Goal: Task Accomplishment & Management: Use online tool/utility

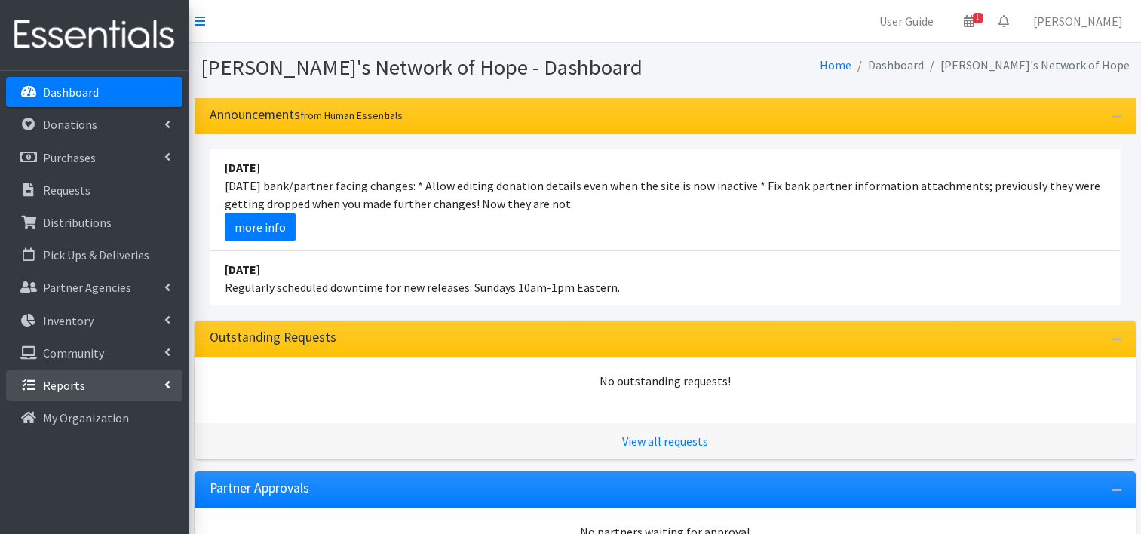
click at [70, 382] on p "Reports" at bounding box center [64, 385] width 42 height 15
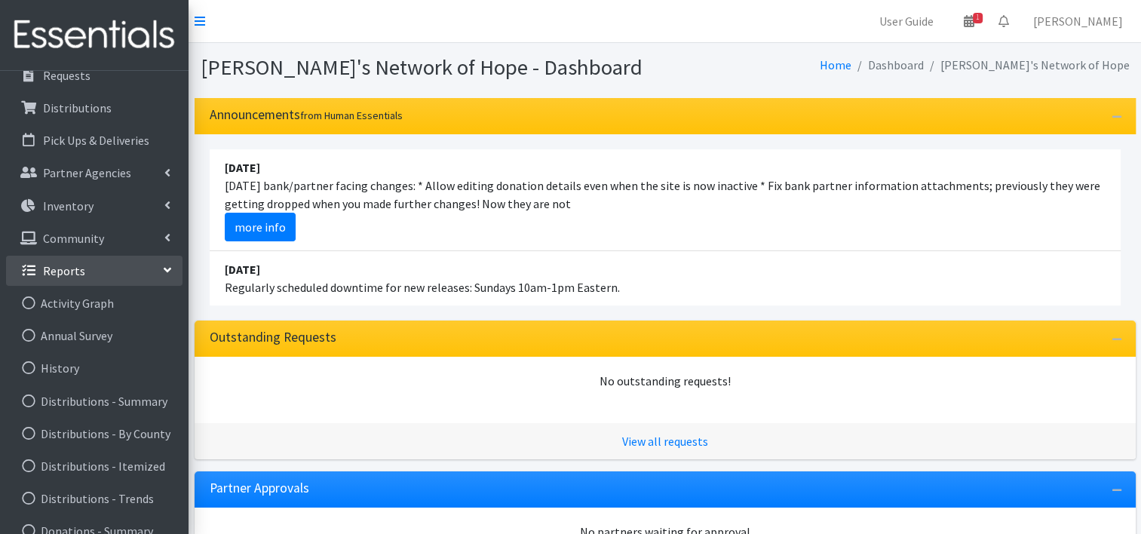
scroll to position [166, 0]
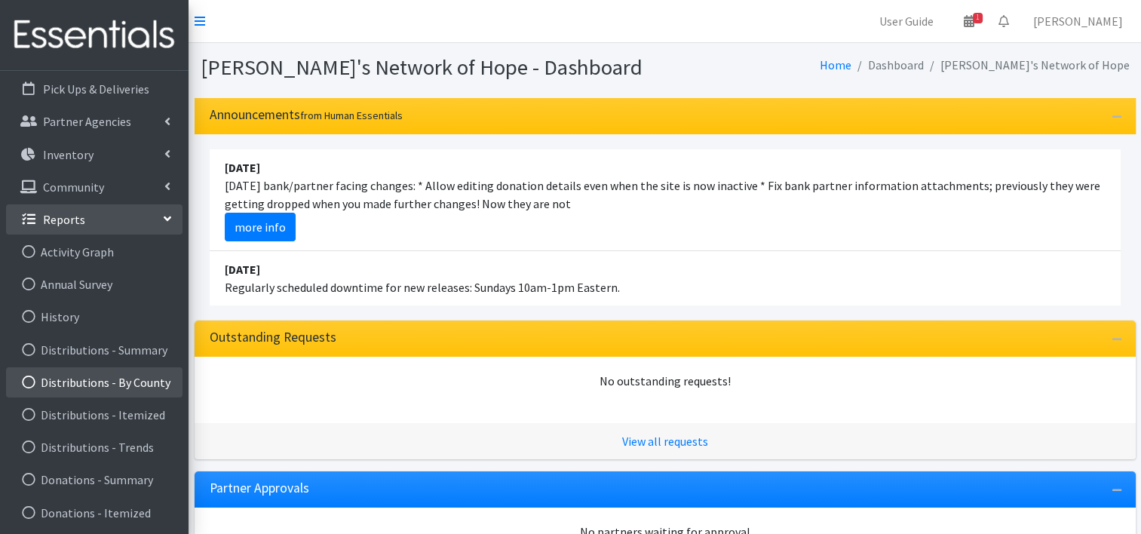
click at [86, 382] on link "Distributions - By County" at bounding box center [94, 382] width 177 height 30
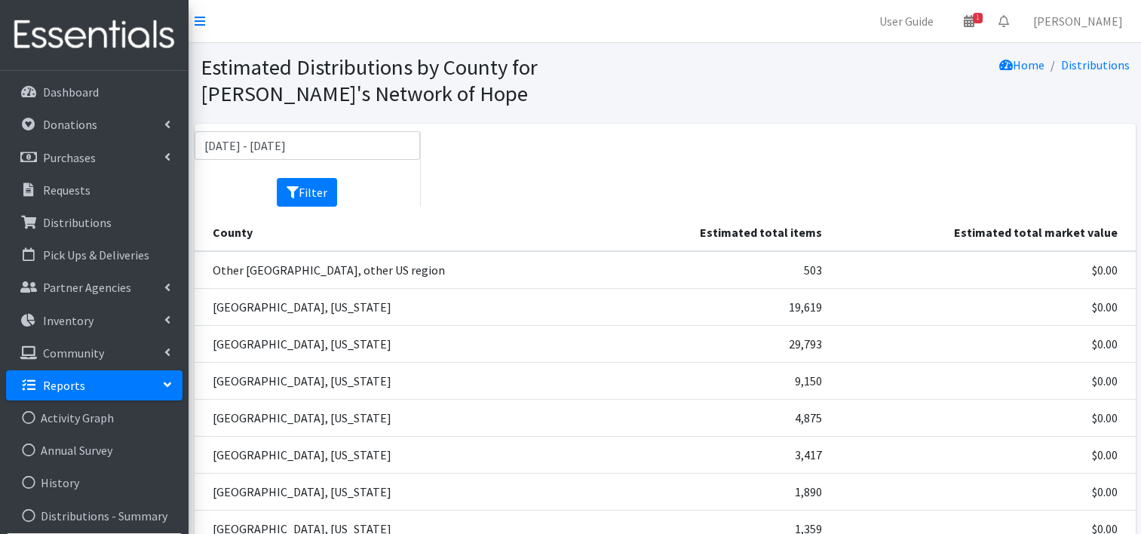
click at [621, 306] on td "19,619" at bounding box center [719, 307] width 223 height 37
click at [321, 311] on td "Brown County, Wisconsin" at bounding box center [401, 307] width 413 height 37
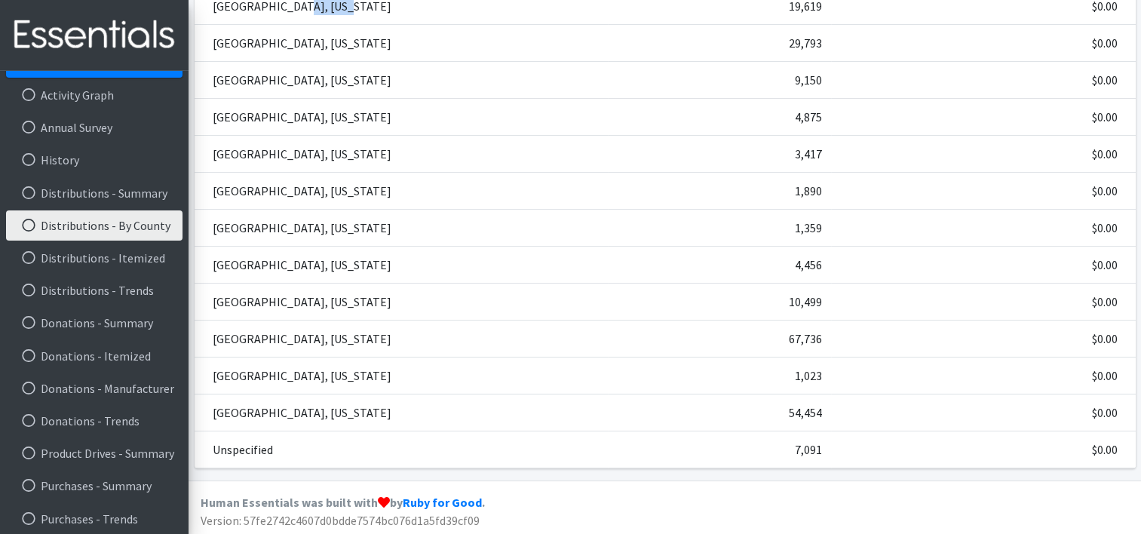
scroll to position [329, 0]
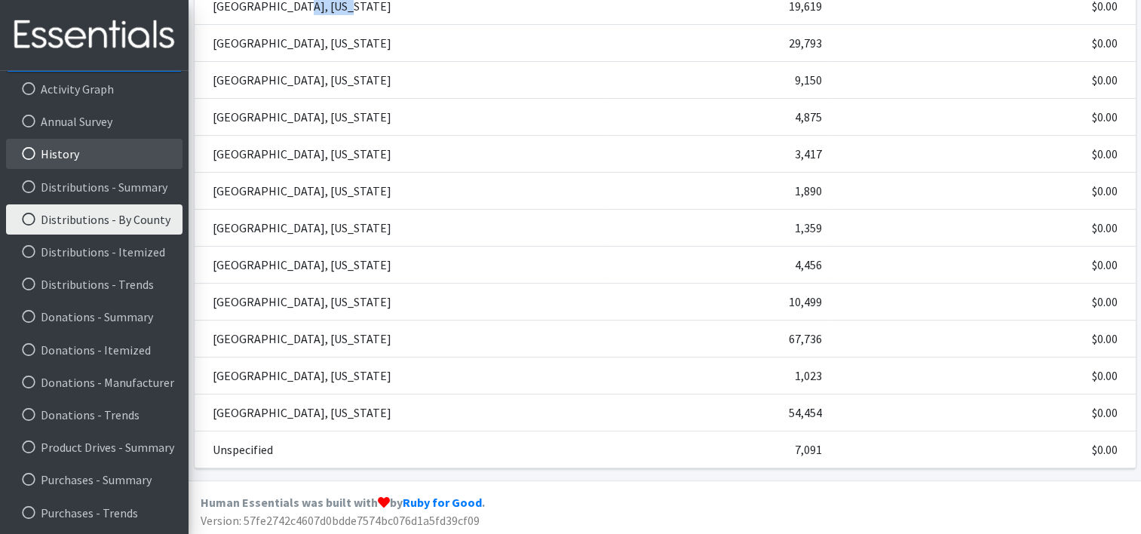
click at [85, 156] on link "History" at bounding box center [94, 154] width 177 height 30
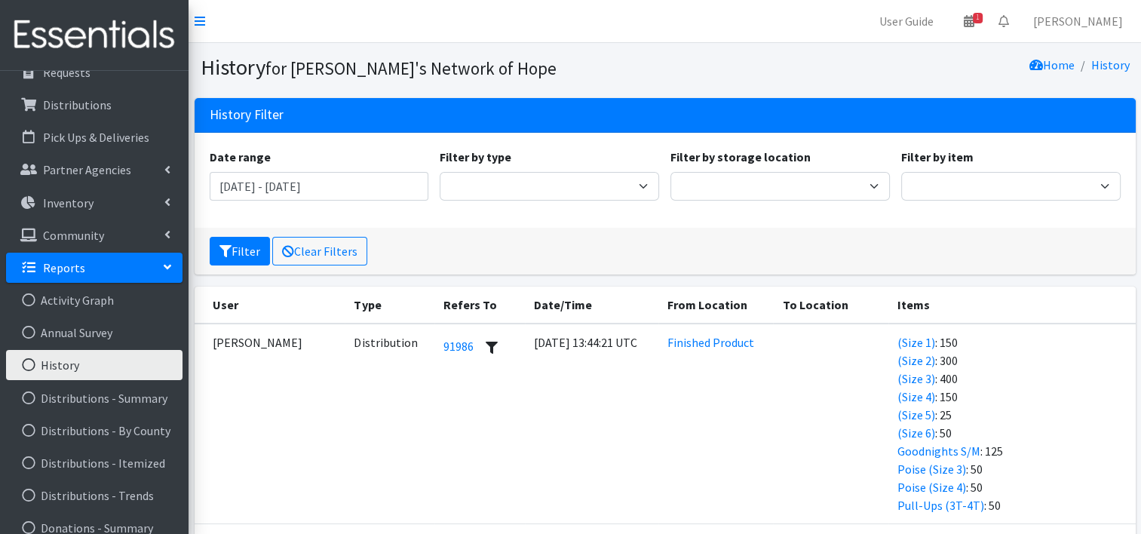
scroll to position [115, 0]
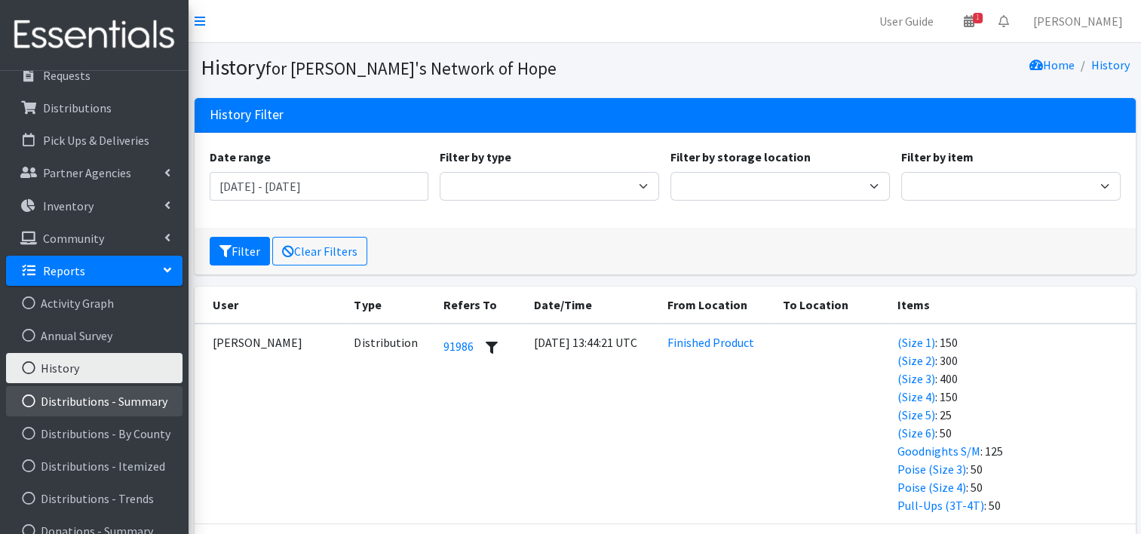
click at [117, 404] on link "Distributions - Summary" at bounding box center [94, 401] width 177 height 30
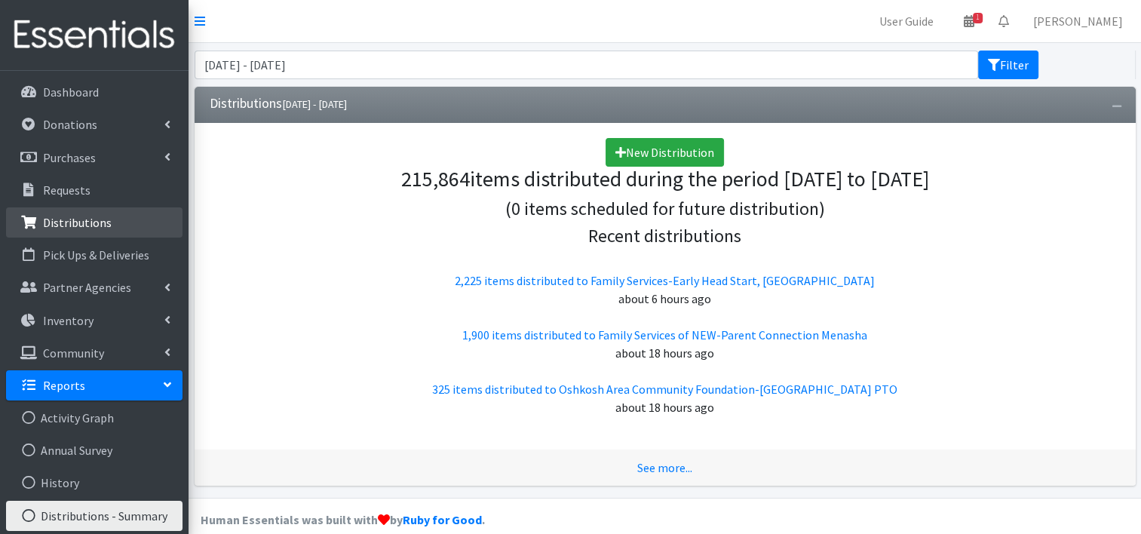
click at [63, 226] on p "Distributions" at bounding box center [77, 222] width 69 height 15
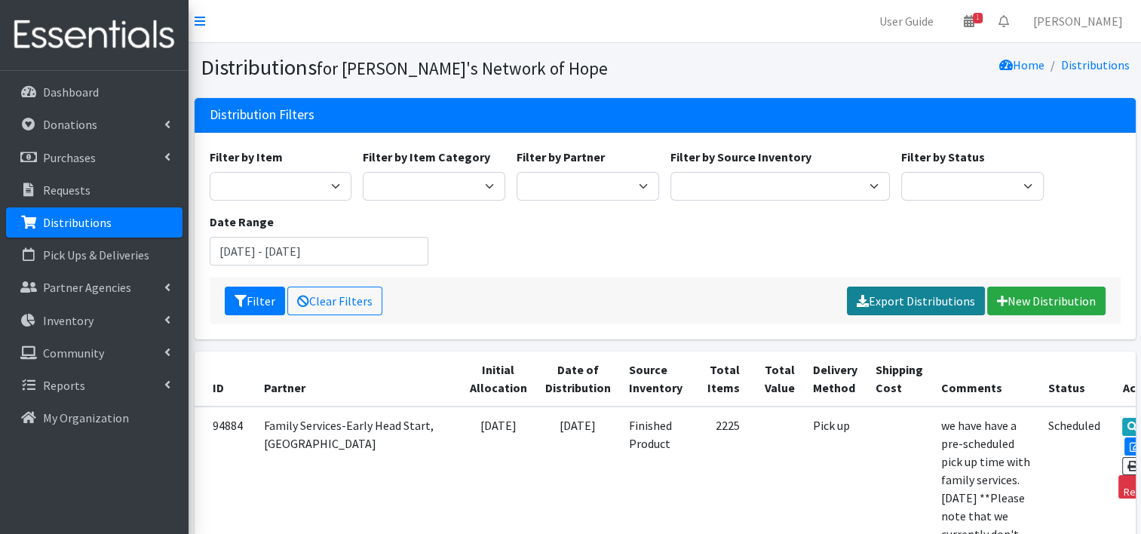
click at [874, 301] on link "Export Distributions" at bounding box center [916, 301] width 138 height 29
click at [278, 253] on input "June 12, 2025 - September 12, 2025" at bounding box center [320, 251] width 220 height 29
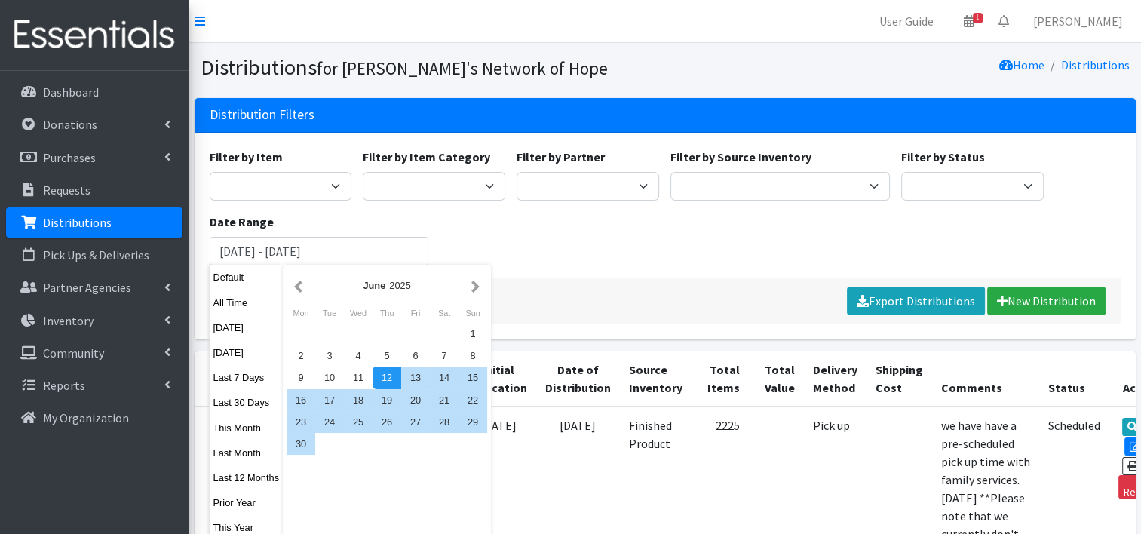
click at [231, 297] on button "All Time" at bounding box center [247, 303] width 74 height 22
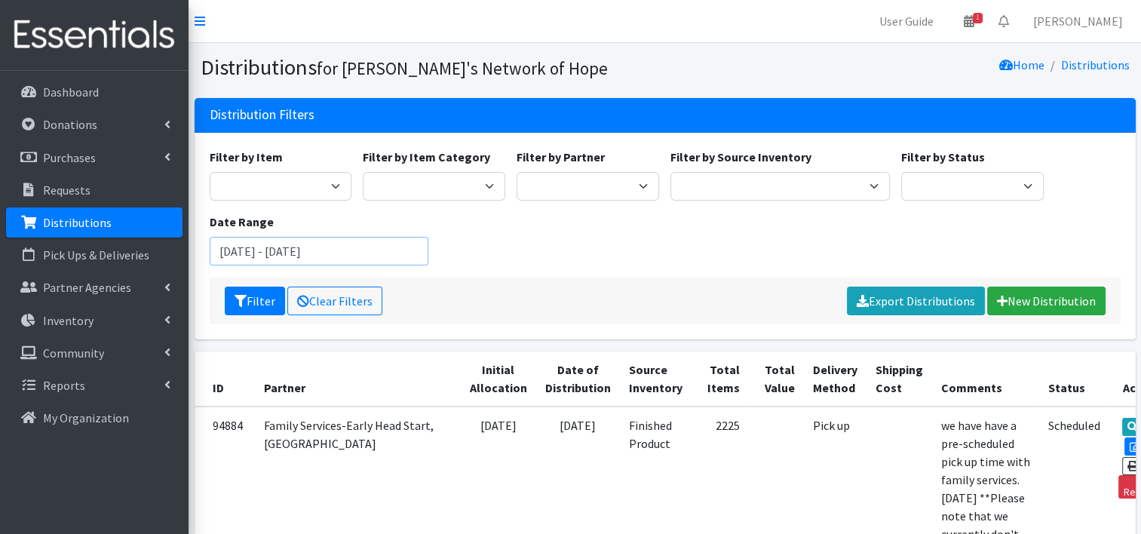
drag, startPoint x: 299, startPoint y: 248, endPoint x: 193, endPoint y: 242, distance: 105.8
click at [193, 242] on div "Distribution Filters Filter by Item Adult Briefs (Medium/Large) Adult Briefs Me…" at bounding box center [665, 224] width 953 height 253
type input "January 1, 2025 - August 12, 2026"
click at [478, 263] on div "Filter by Item Adult Briefs (Medium/Large) Adult Briefs Men Large Adult Briefs …" at bounding box center [665, 213] width 923 height 130
click at [240, 290] on button "Filter" at bounding box center [255, 301] width 60 height 29
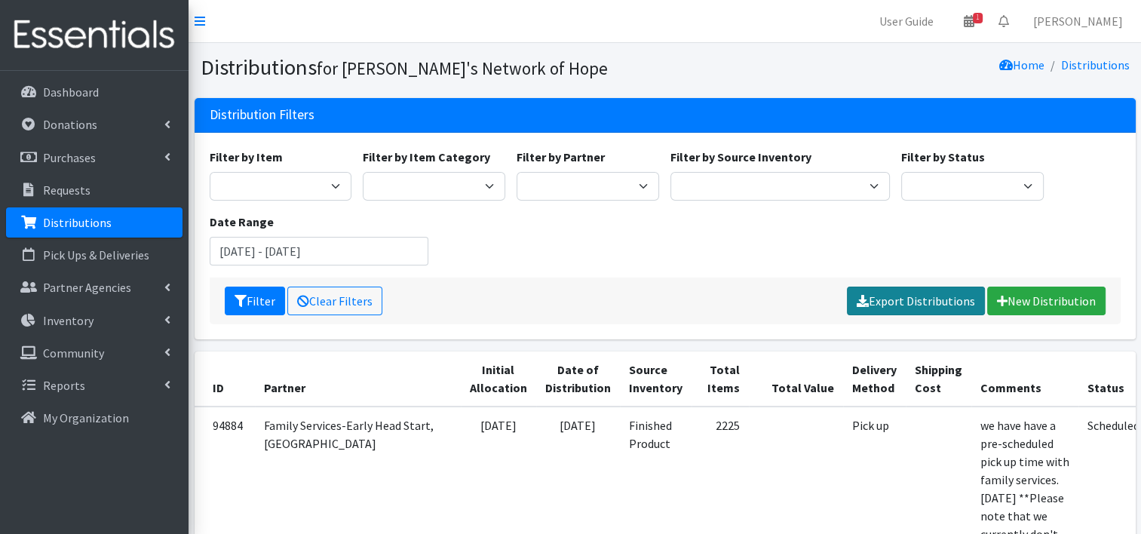
click at [920, 302] on link "Export Distributions" at bounding box center [916, 301] width 138 height 29
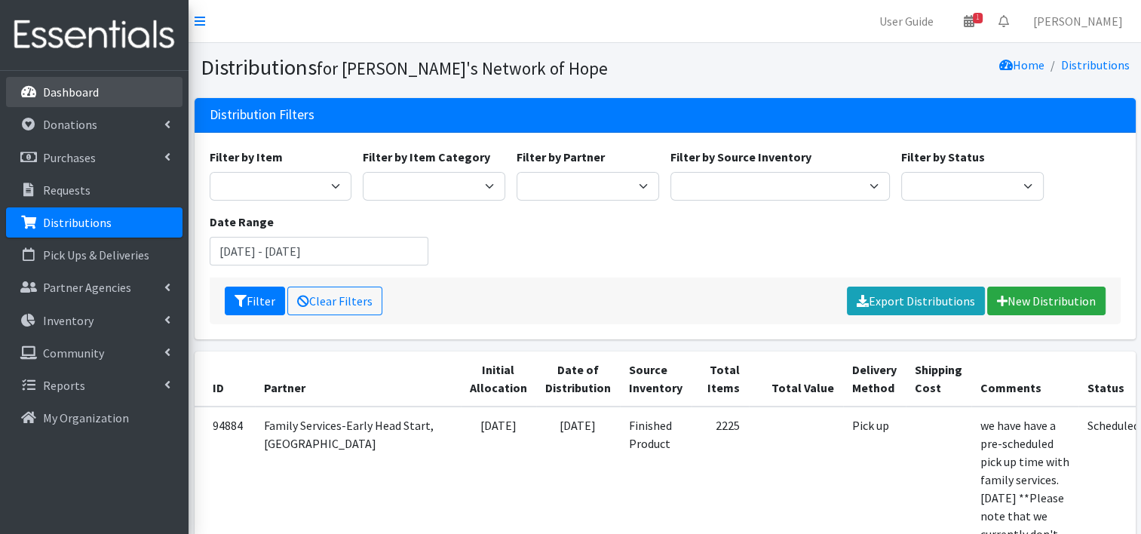
click at [107, 81] on link "Dashboard" at bounding box center [94, 92] width 177 height 30
